Goal: Find specific page/section

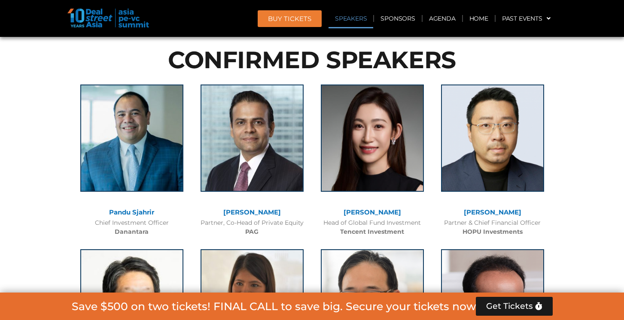
scroll to position [919, 0]
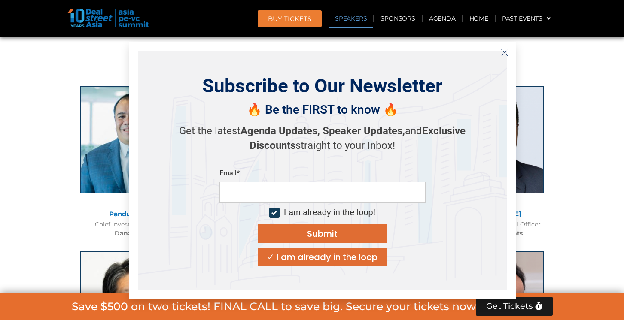
drag, startPoint x: 349, startPoint y: 211, endPoint x: 391, endPoint y: 212, distance: 41.2
click at [501, 54] on icon "Close" at bounding box center [504, 53] width 8 height 8
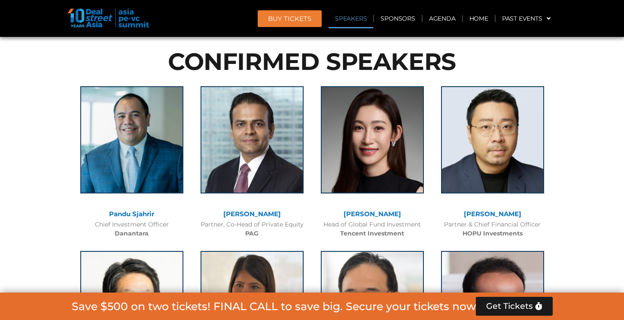
click at [353, 204] on div at bounding box center [372, 146] width 103 height 120
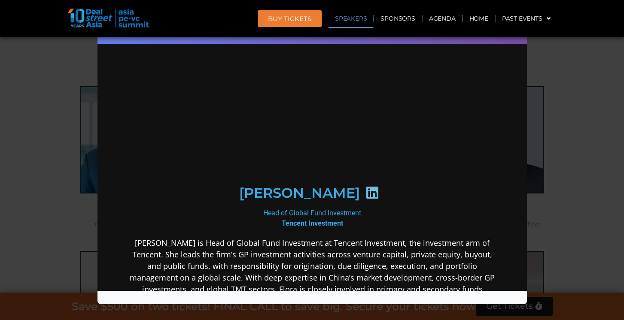
scroll to position [0, 0]
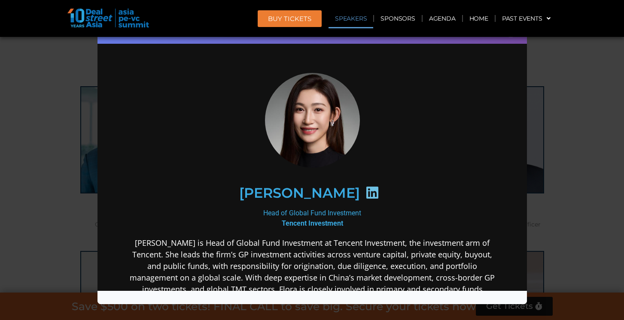
click at [365, 194] on icon at bounding box center [372, 193] width 14 height 14
click at [313, 191] on h2 "[PERSON_NAME]" at bounding box center [299, 193] width 121 height 14
click at [365, 196] on icon at bounding box center [372, 193] width 14 height 14
click at [365, 194] on icon at bounding box center [372, 193] width 14 height 14
drag, startPoint x: 344, startPoint y: 194, endPoint x: 301, endPoint y: 194, distance: 42.9
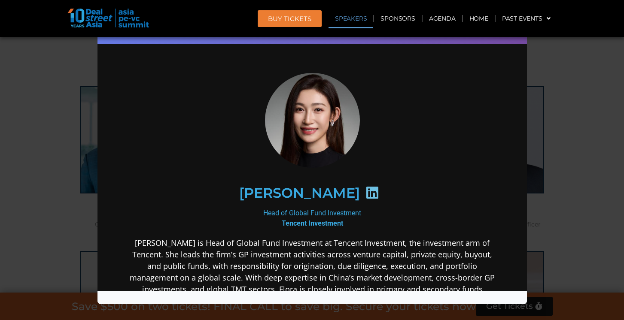
click at [365, 194] on icon at bounding box center [372, 193] width 14 height 14
click at [299, 194] on h2 "[PERSON_NAME]" at bounding box center [299, 193] width 121 height 14
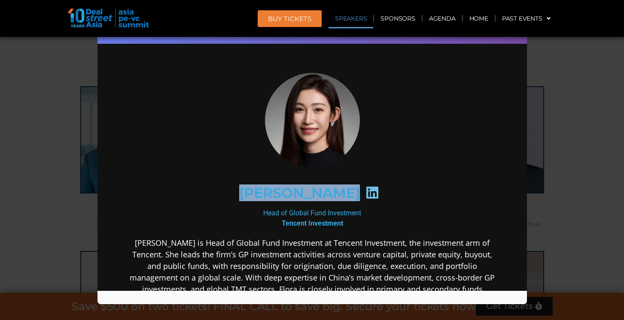
drag, startPoint x: 261, startPoint y: 194, endPoint x: 340, endPoint y: 195, distance: 79.0
click at [340, 195] on div "[PERSON_NAME]" at bounding box center [312, 193] width 334 height 44
copy div "[PERSON_NAME]"
